Goal: Information Seeking & Learning: Check status

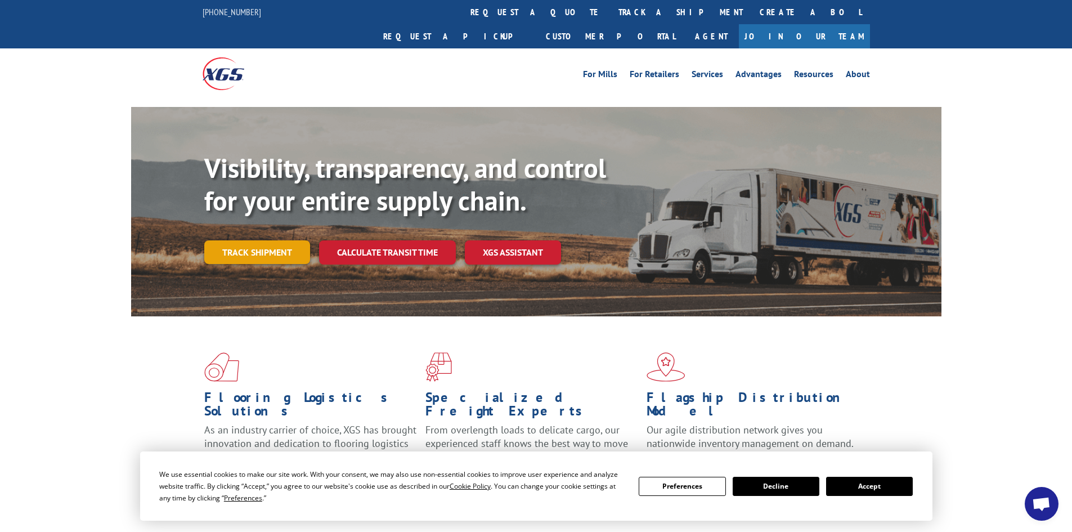
click at [278, 240] on link "Track shipment" at bounding box center [257, 252] width 106 height 24
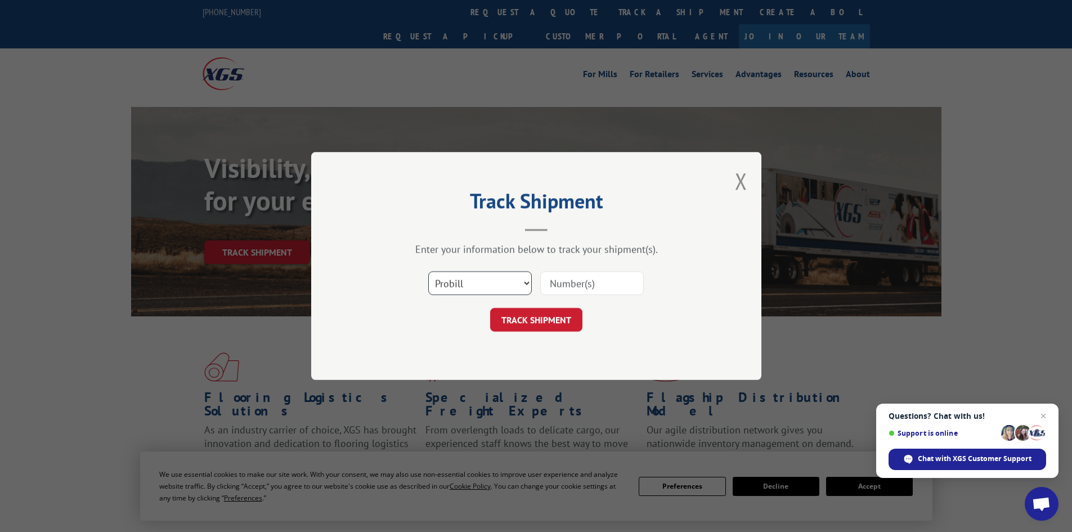
click at [525, 282] on select "Select category... Probill BOL PO" at bounding box center [480, 283] width 104 height 24
select select "bol"
click at [428, 271] on select "Select category... Probill BOL PO" at bounding box center [480, 283] width 104 height 24
click at [545, 282] on input at bounding box center [592, 283] width 104 height 24
type input "3386742"
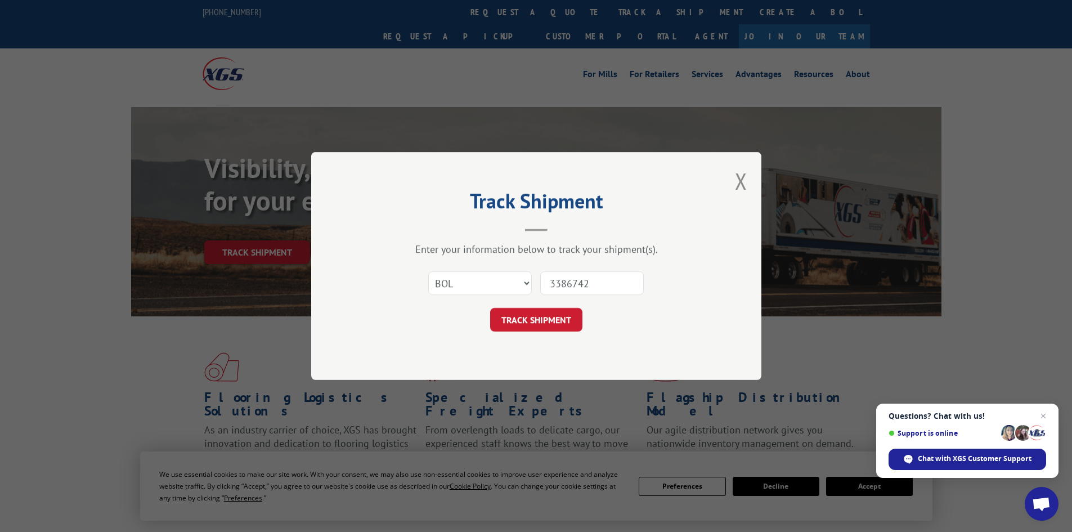
click button "TRACK SHIPMENT" at bounding box center [536, 320] width 92 height 24
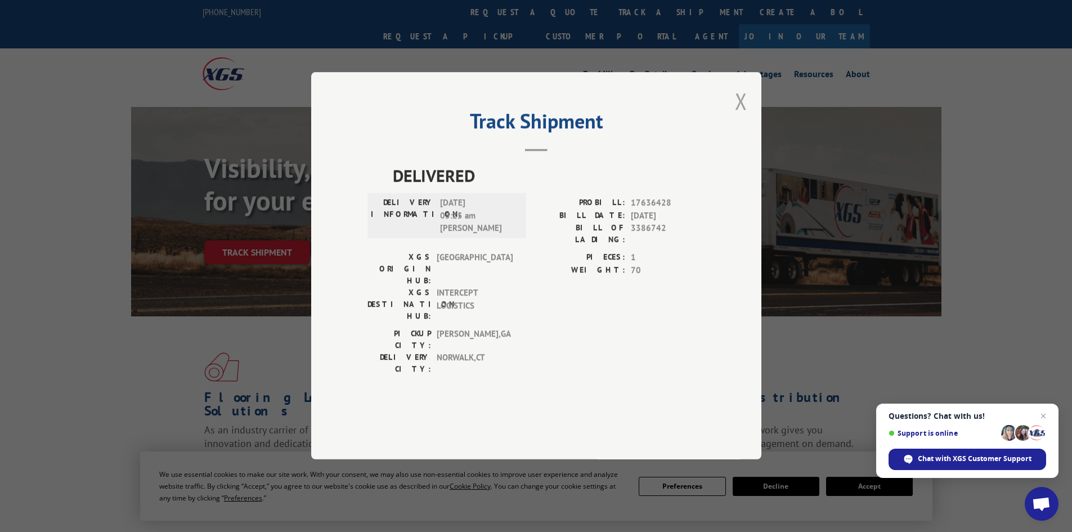
click at [743, 116] on button "Close modal" at bounding box center [741, 101] width 12 height 30
